Goal: Find specific page/section: Find specific page/section

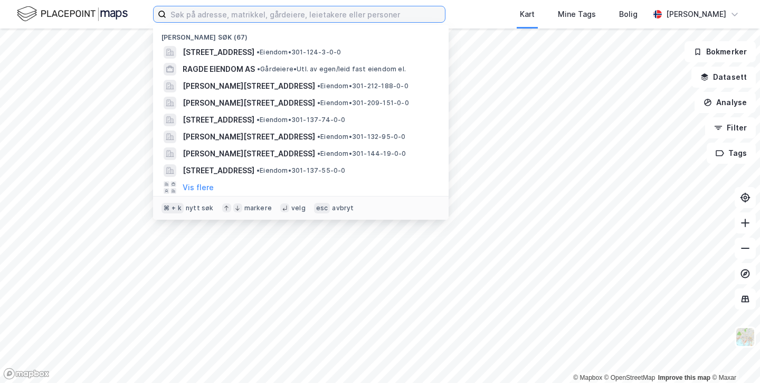
click at [198, 15] on input at bounding box center [305, 14] width 279 height 16
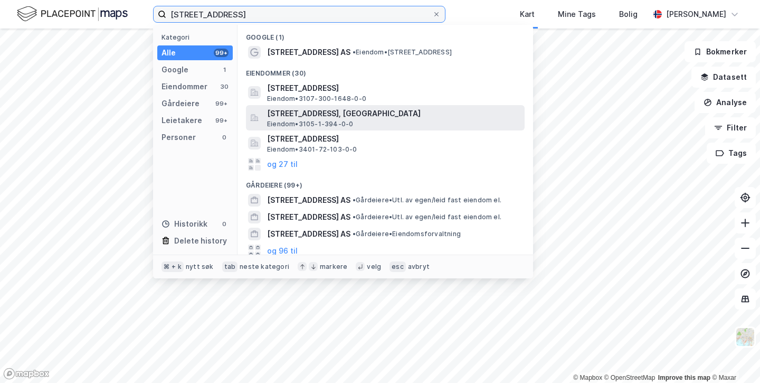
type input "[STREET_ADDRESS]"
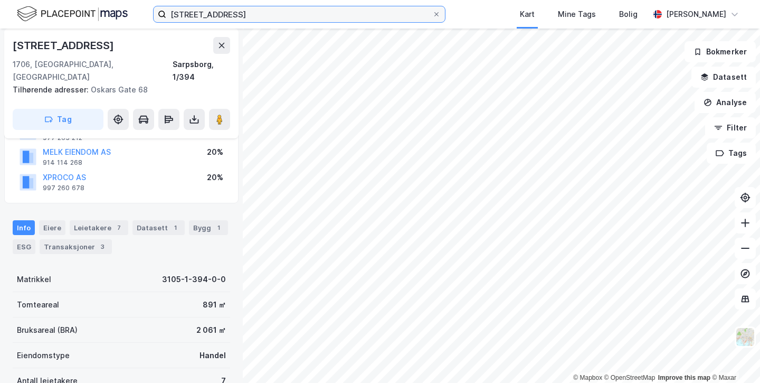
scroll to position [106, 0]
